Goal: Transaction & Acquisition: Subscribe to service/newsletter

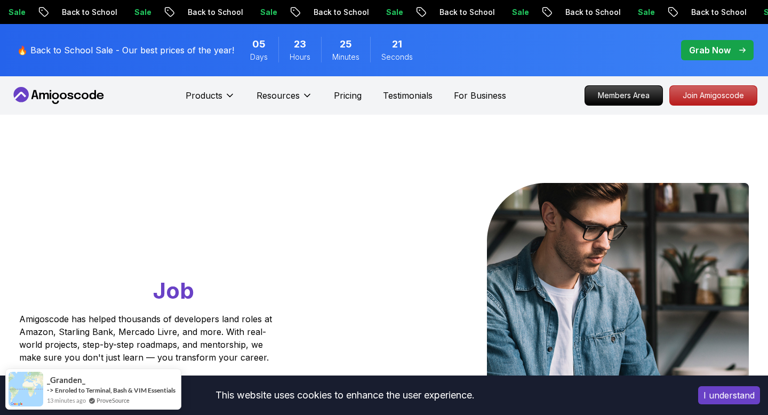
click at [723, 47] on p "Grab Now" at bounding box center [710, 50] width 42 height 13
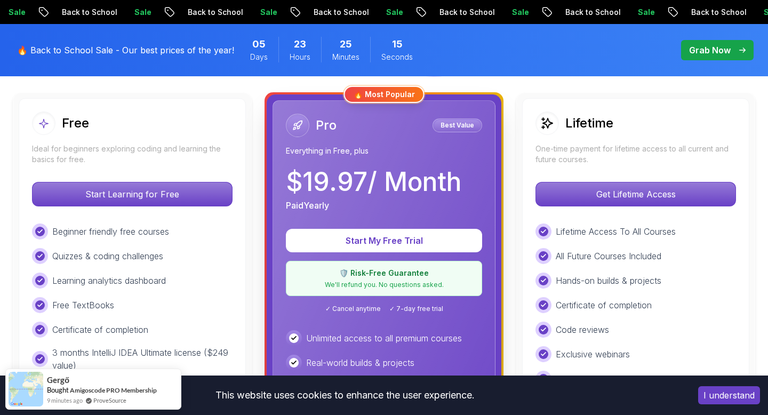
scroll to position [300, 0]
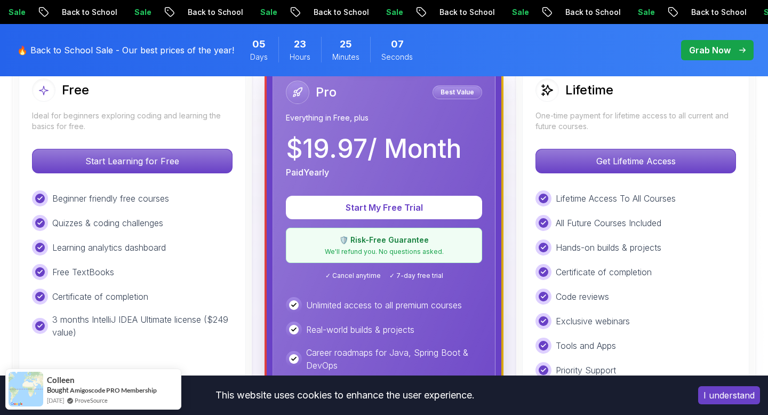
scroll to position [330, 0]
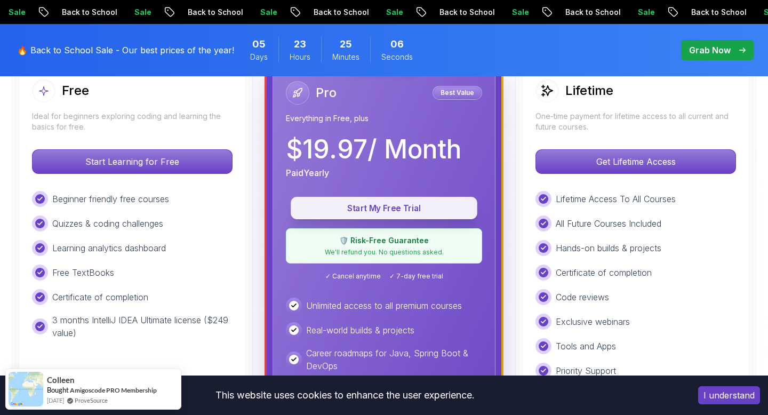
click at [390, 210] on p "Start My Free Trial" at bounding box center [384, 208] width 162 height 12
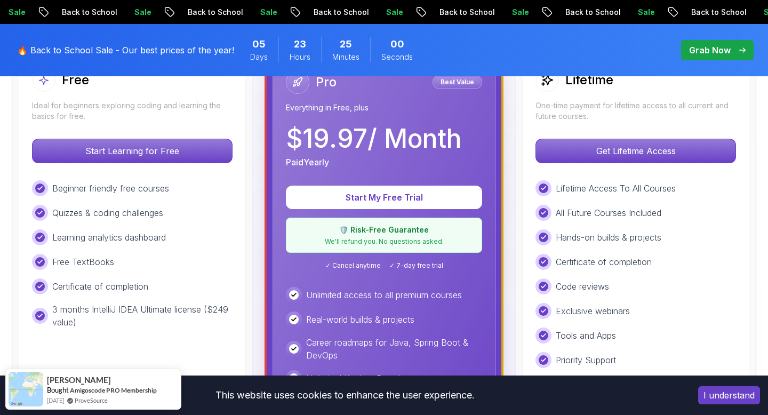
scroll to position [344, 0]
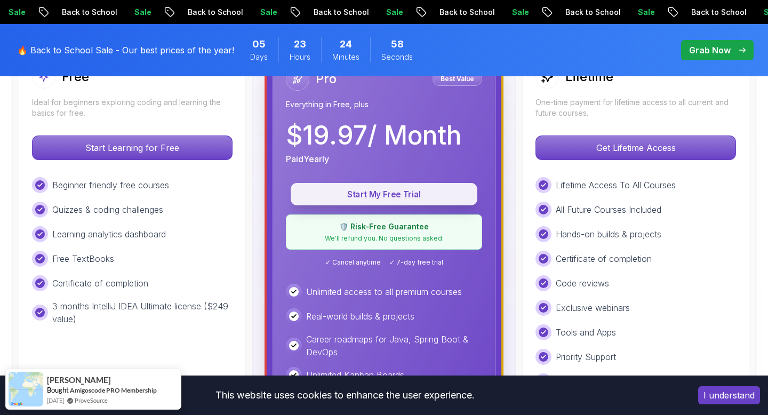
click at [389, 191] on p "Start My Free Trial" at bounding box center [384, 194] width 162 height 12
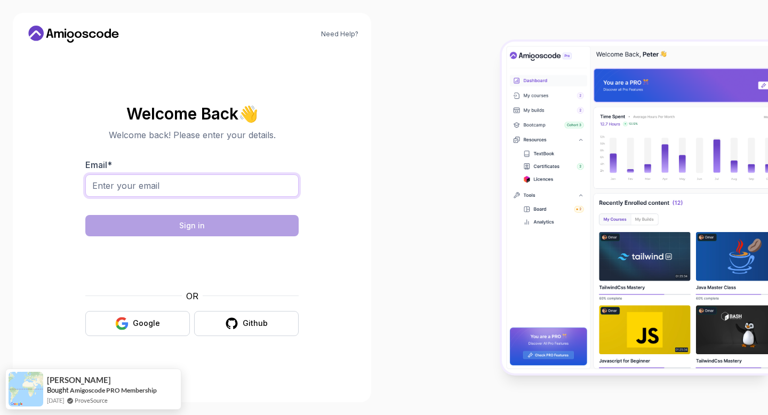
click at [196, 186] on input "Email *" at bounding box center [191, 185] width 213 height 22
type input "[EMAIL_ADDRESS][DOMAIN_NAME]"
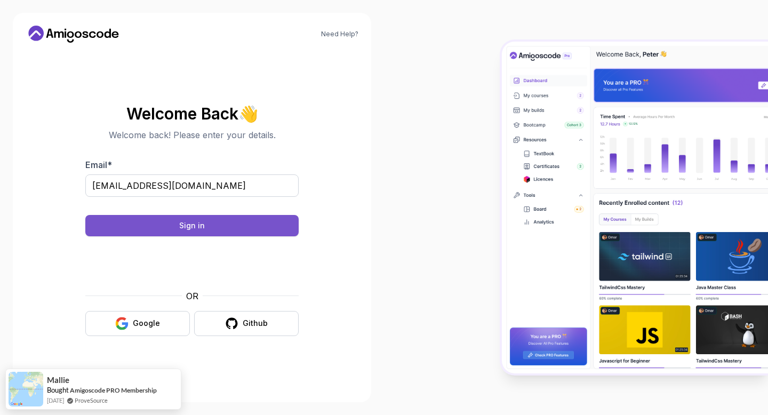
click at [191, 229] on div "Sign in" at bounding box center [192, 225] width 26 height 11
